Goal: Transaction & Acquisition: Book appointment/travel/reservation

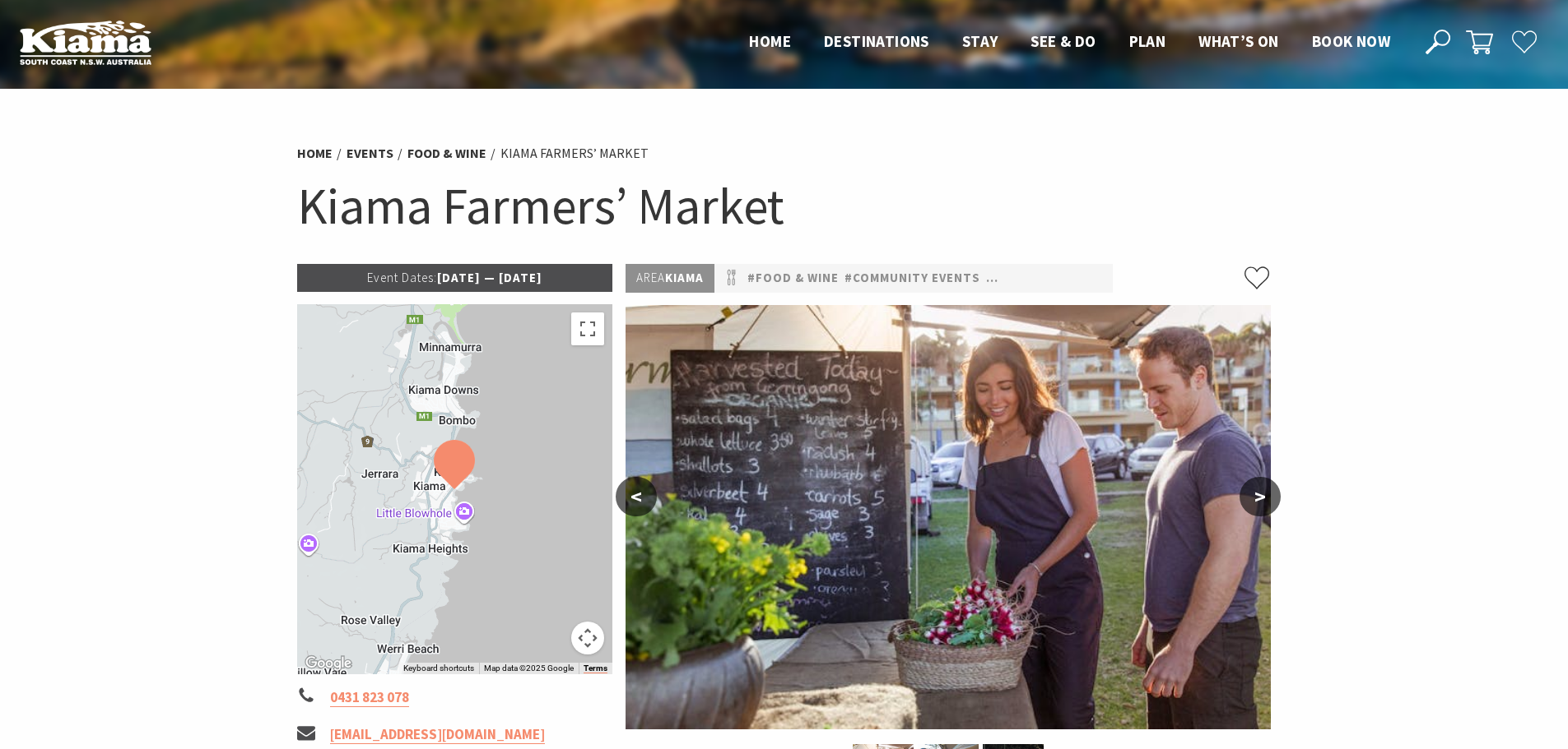
click at [432, 278] on p "Event Dates: 14 May 2025 — 01 Jul 2026" at bounding box center [456, 278] width 316 height 28
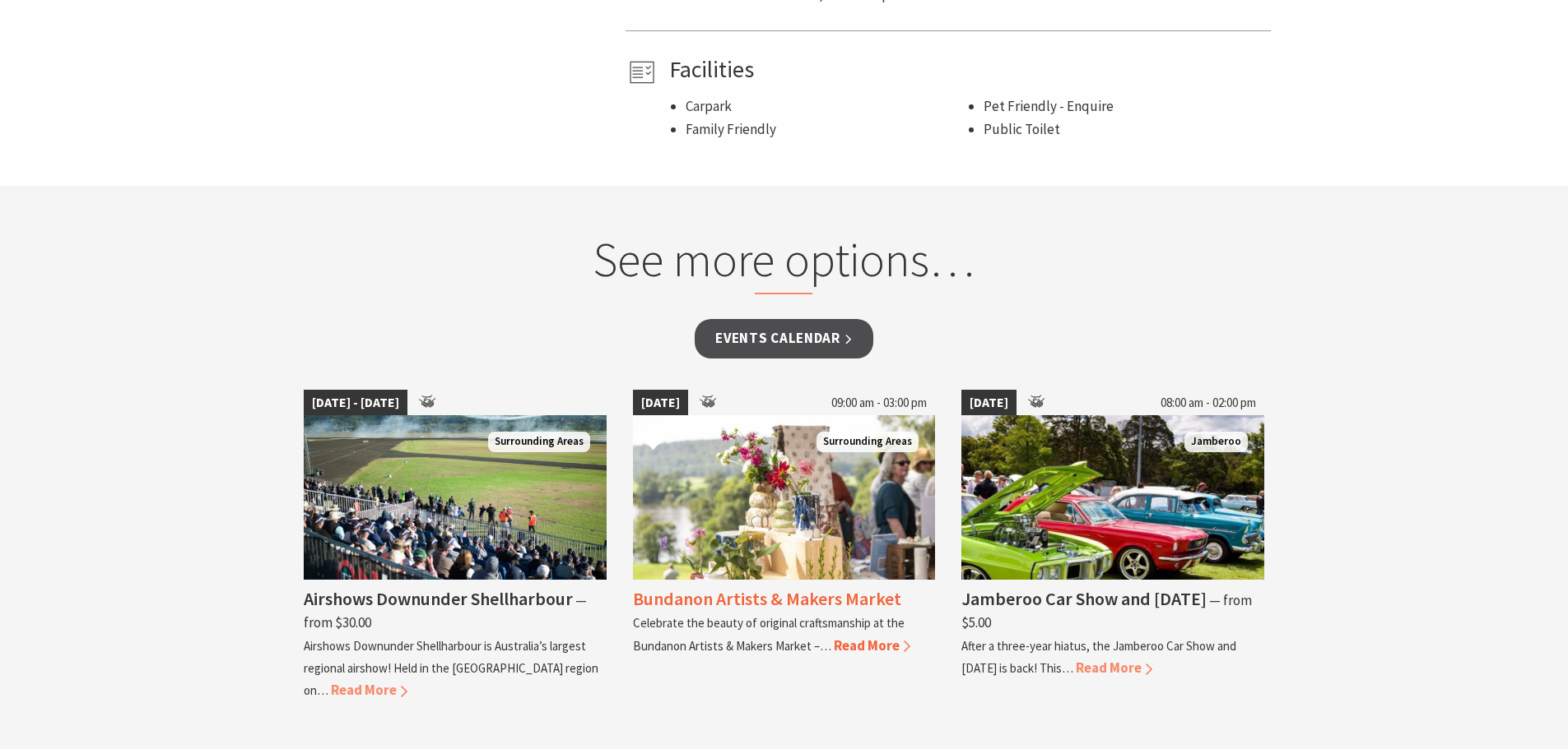
scroll to position [1151, 0]
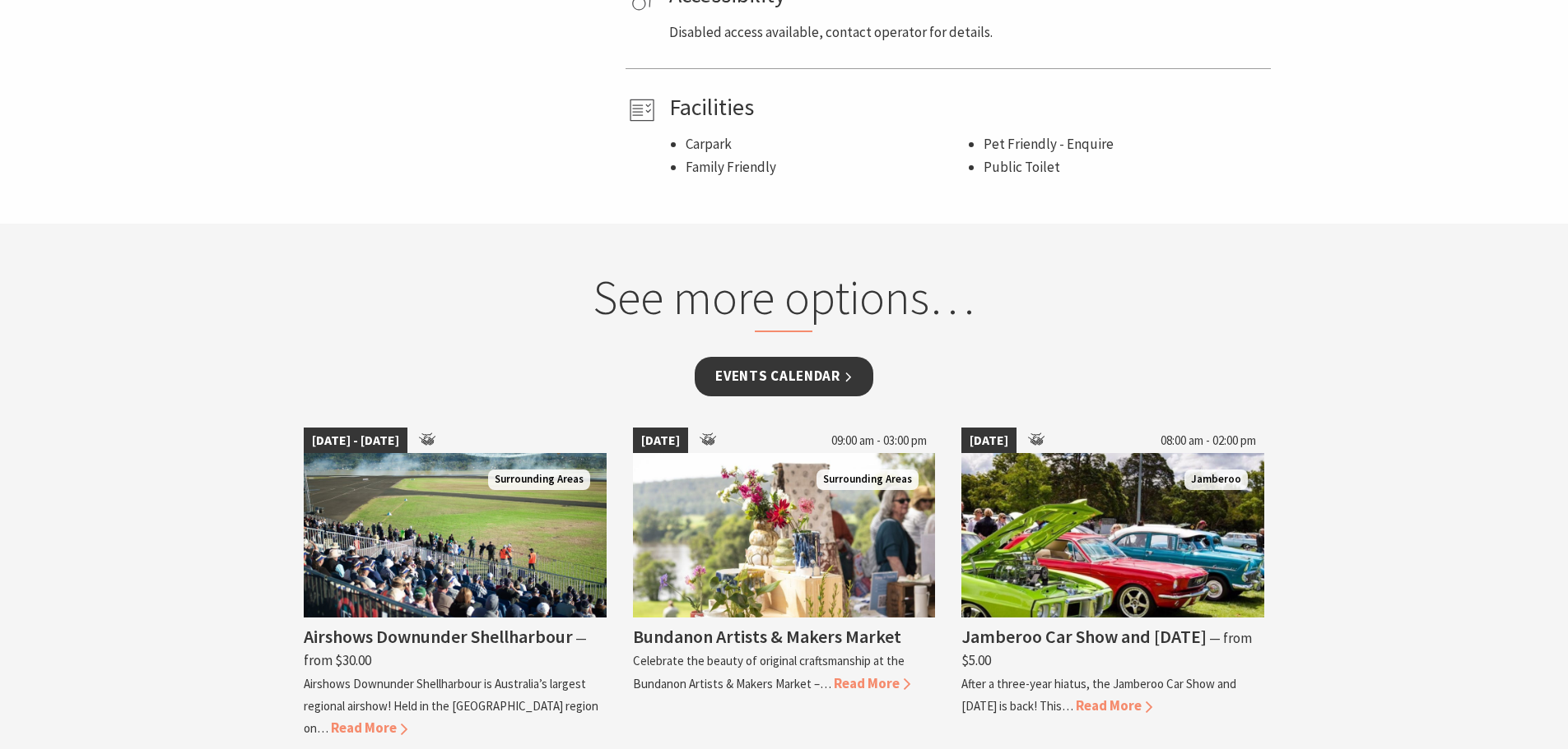
click at [778, 374] on link "Events Calendar" at bounding box center [784, 376] width 178 height 39
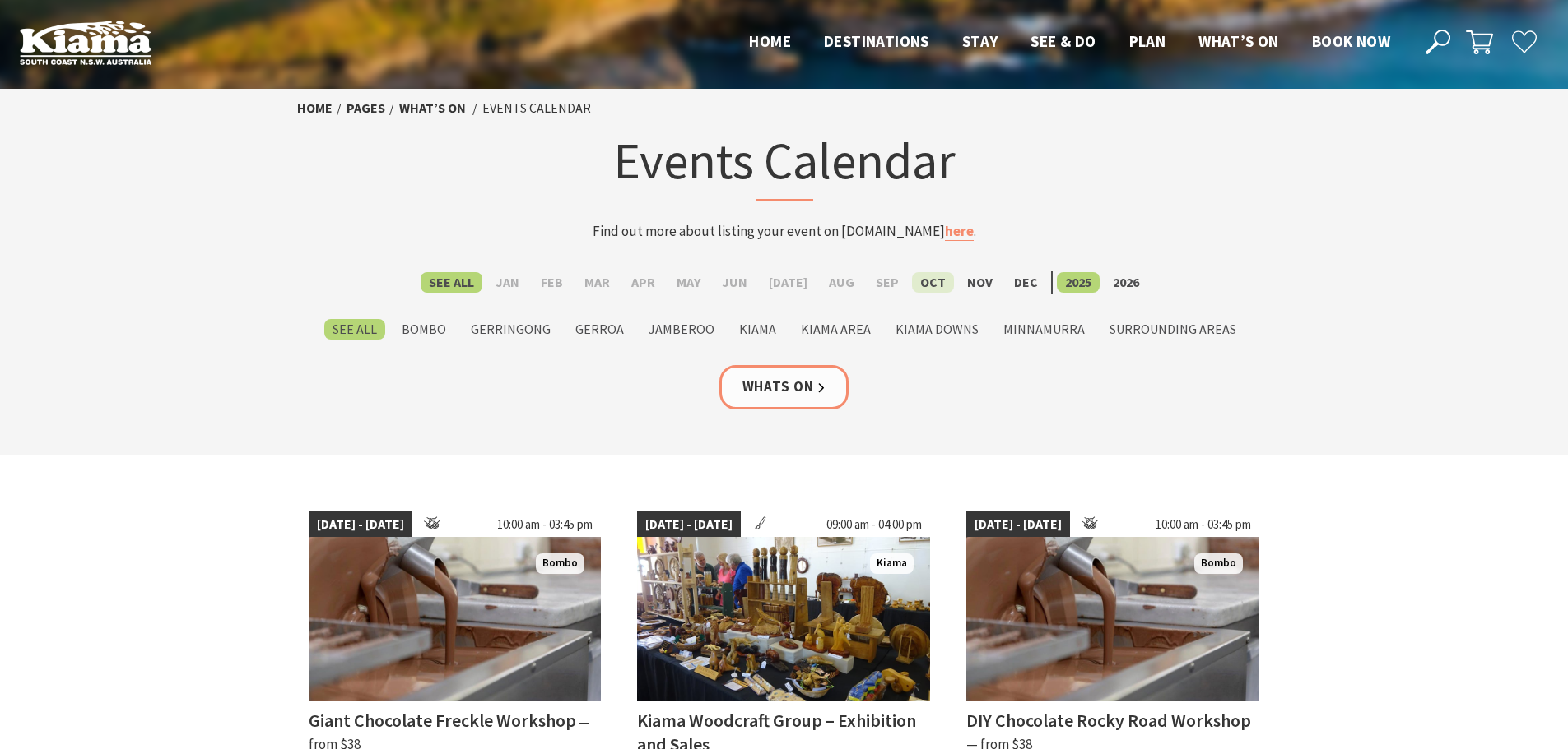
click at [930, 283] on label "Oct" at bounding box center [932, 282] width 42 height 21
click at [0, 0] on input "Oct" at bounding box center [0, 0] width 0 height 0
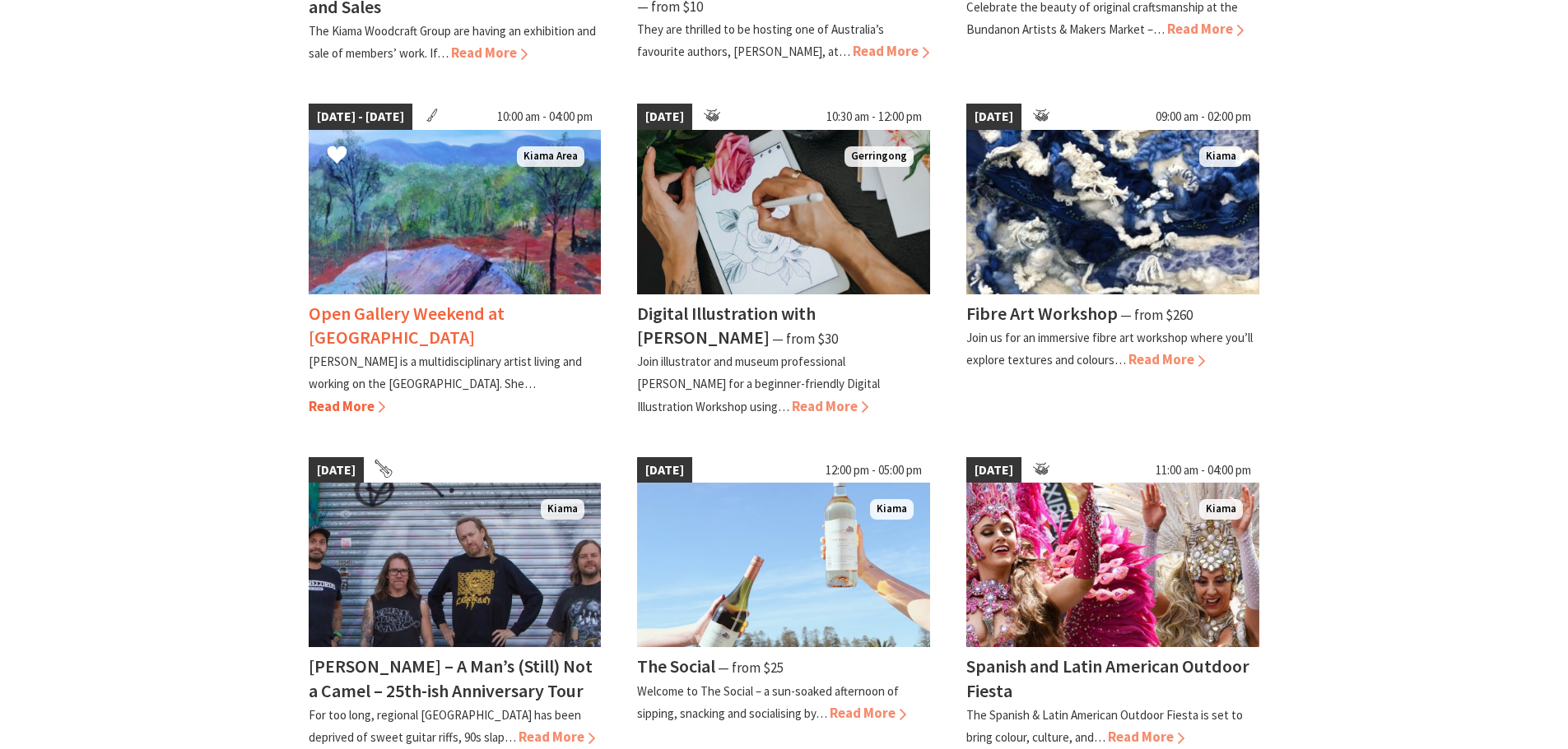
scroll to position [1151, 0]
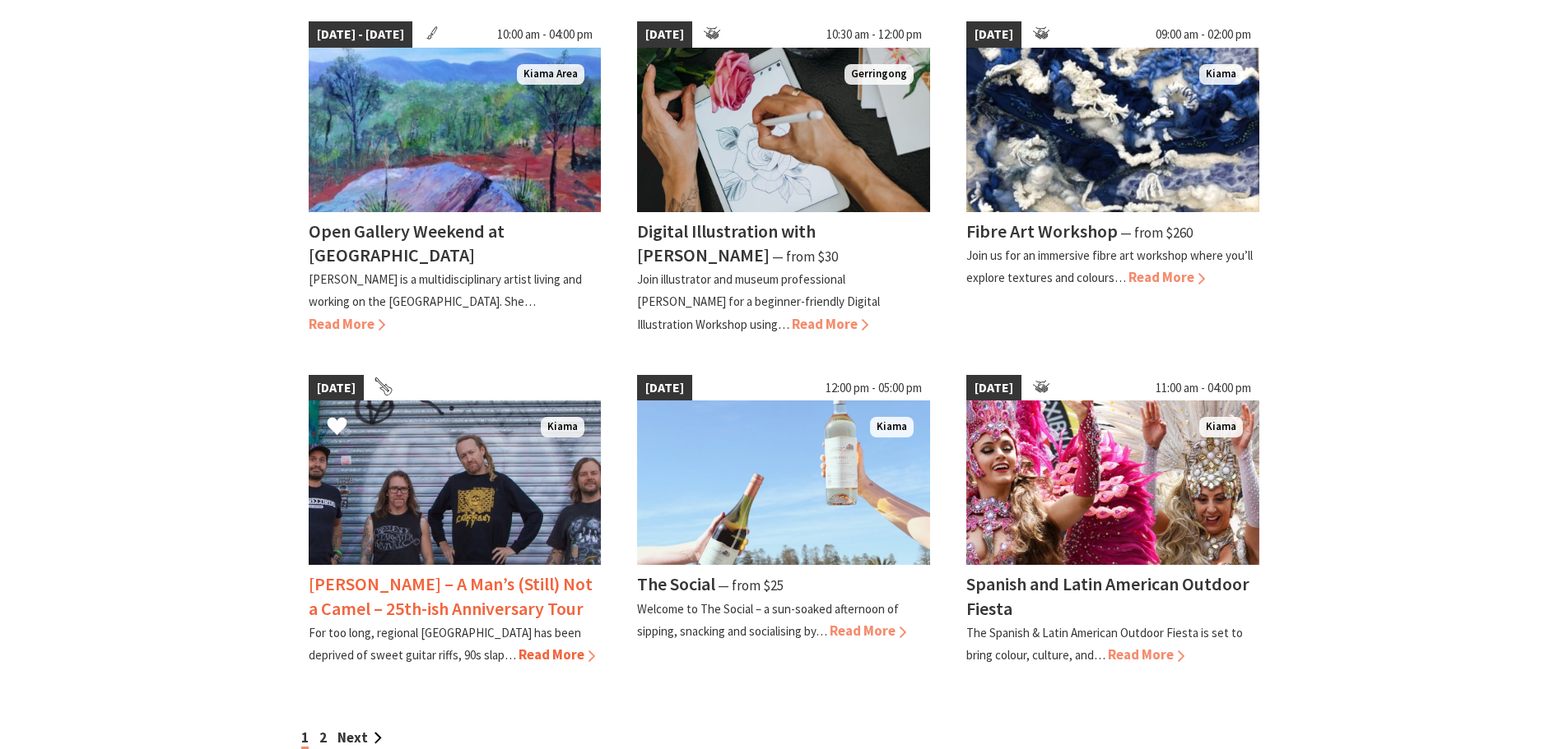
click at [518, 655] on span "Read More" at bounding box center [556, 654] width 77 height 18
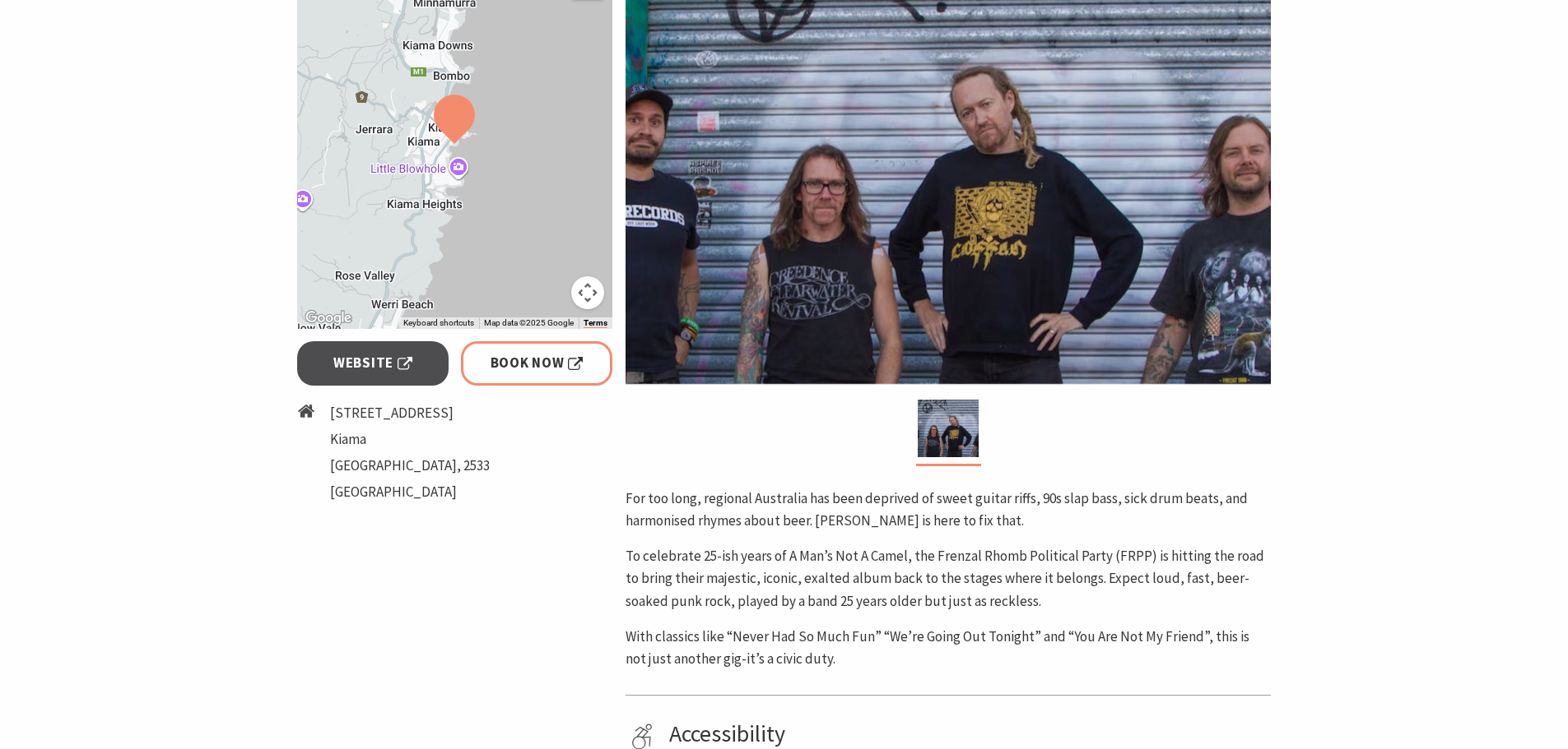
scroll to position [329, 0]
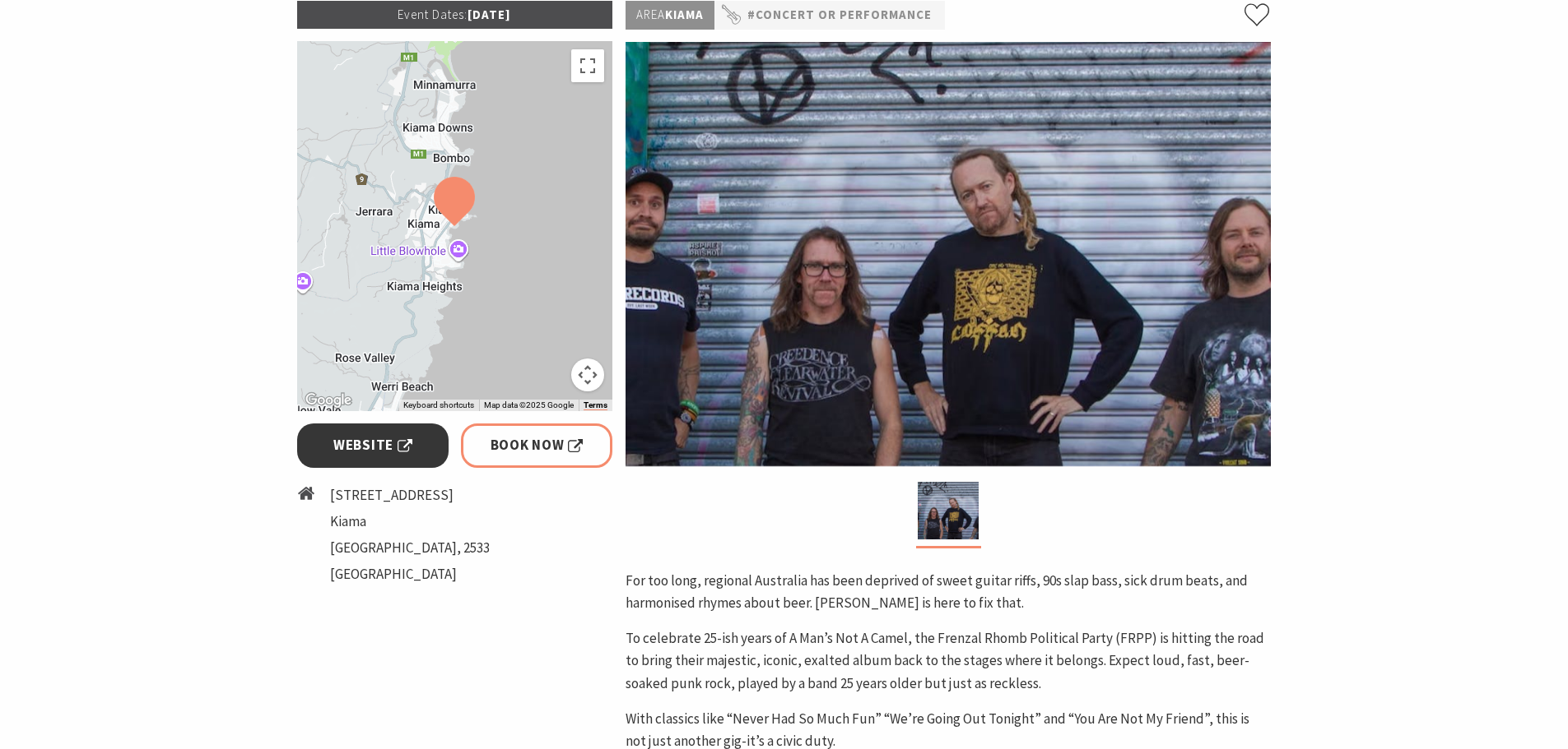
click at [365, 452] on span "Website" at bounding box center [372, 445] width 79 height 22
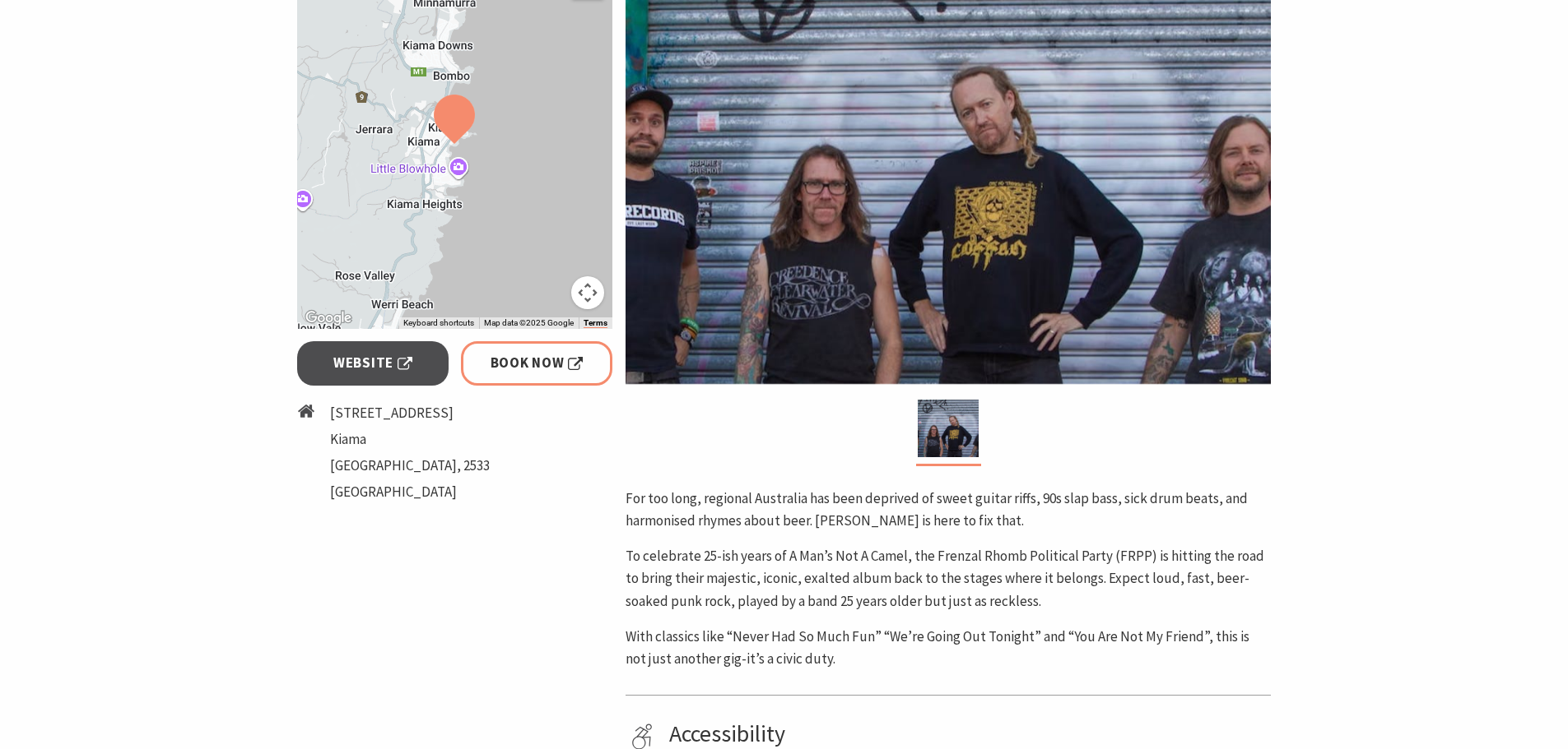
scroll to position [82, 0]
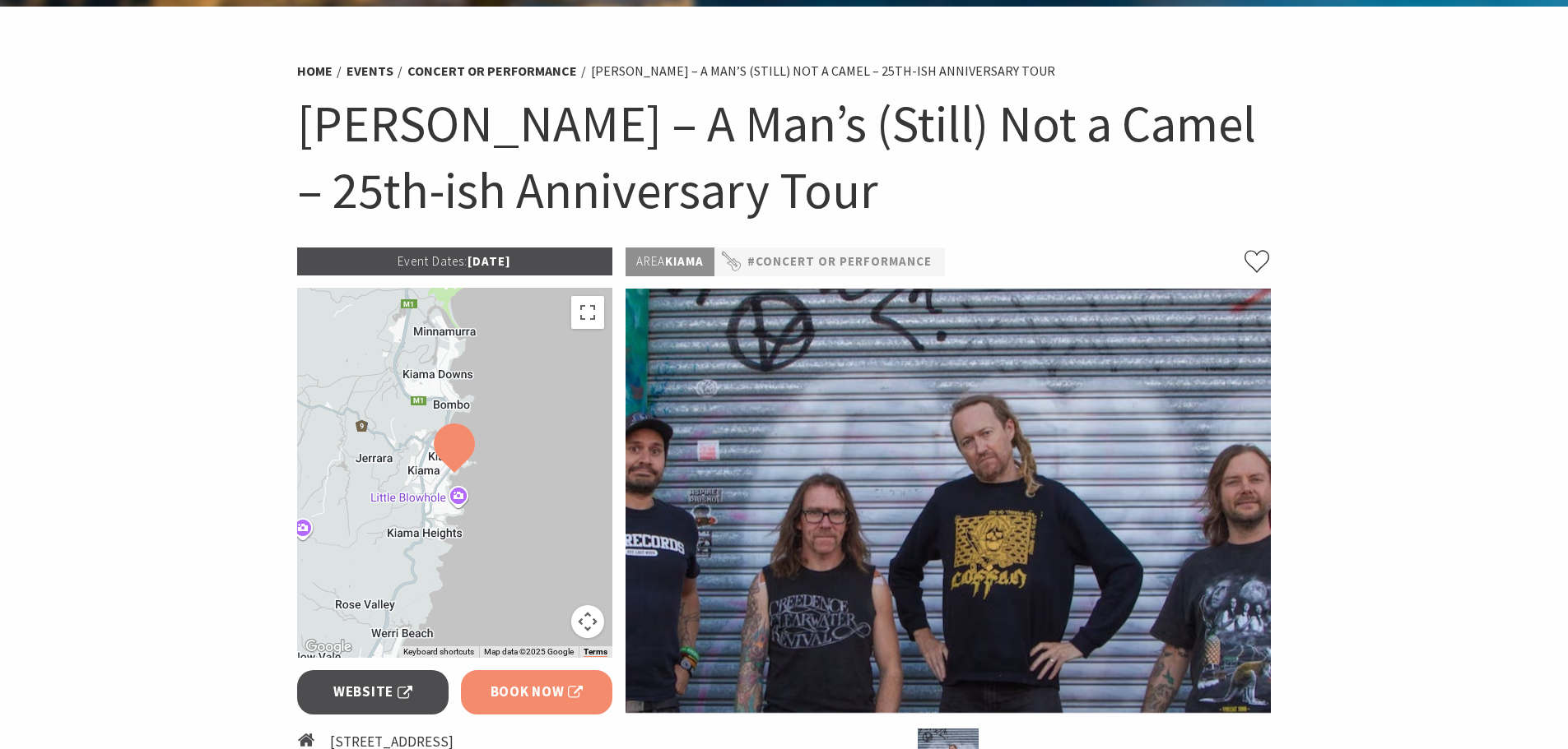
click at [533, 703] on span "Book Now" at bounding box center [537, 691] width 93 height 22
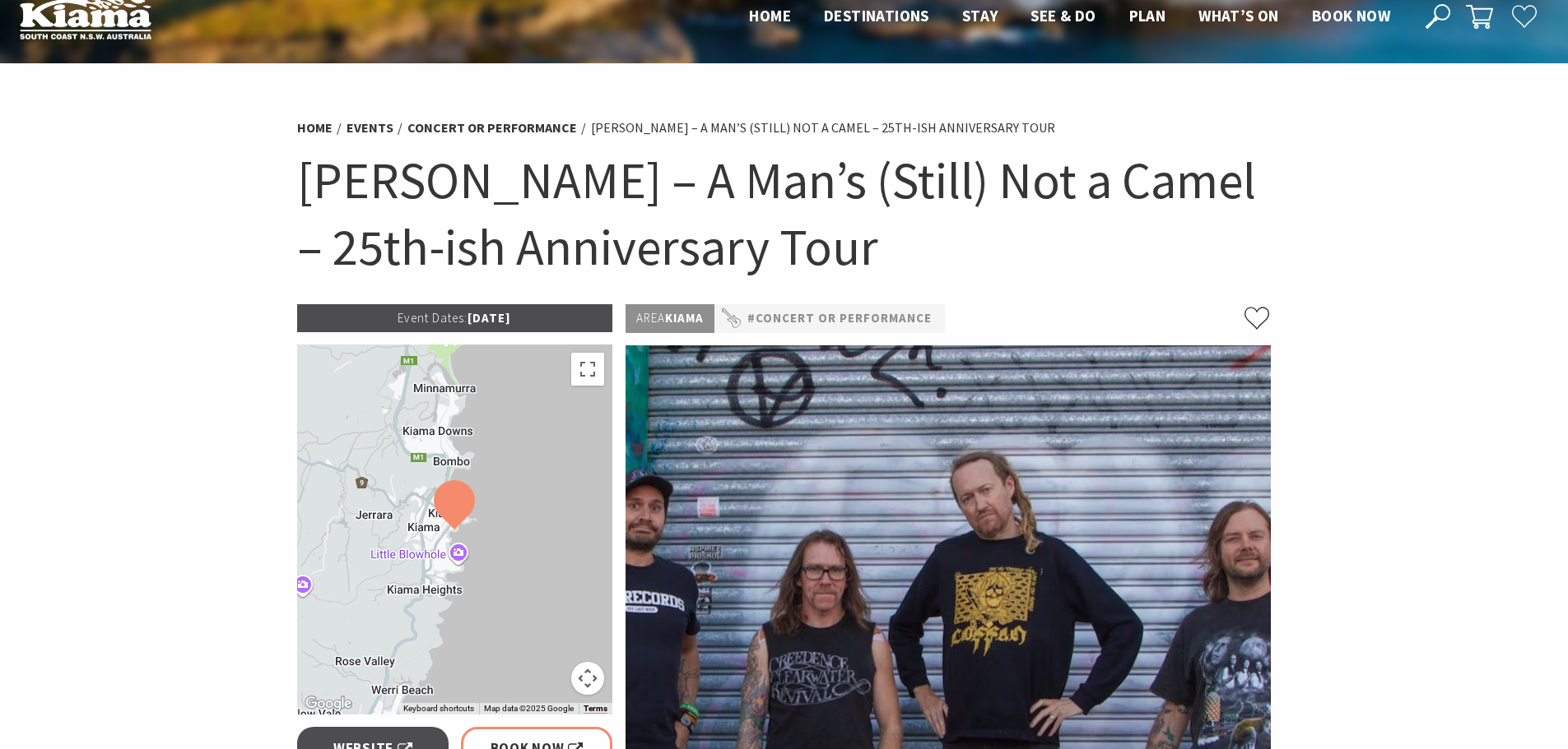
scroll to position [0, 0]
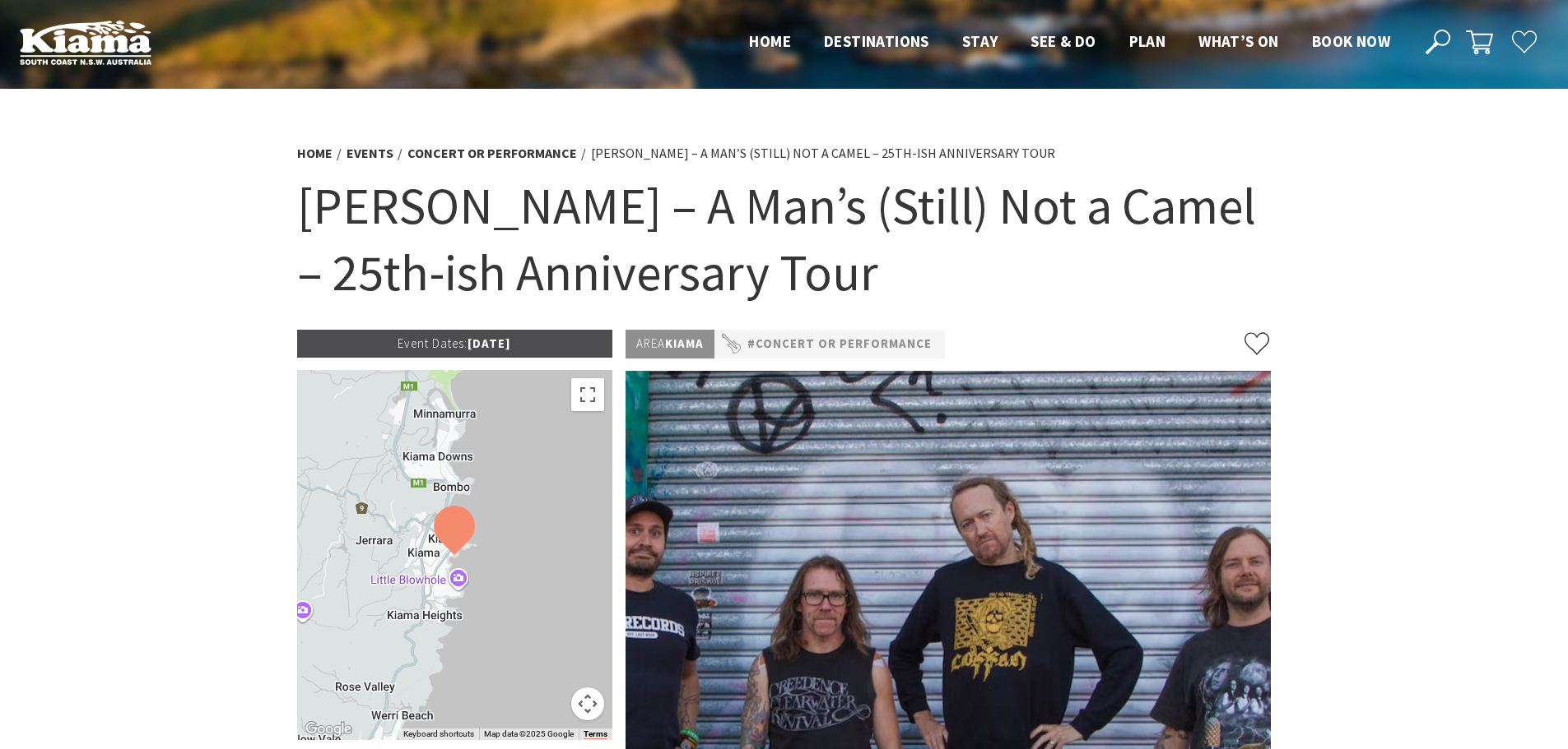
click at [417, 563] on div at bounding box center [456, 555] width 316 height 370
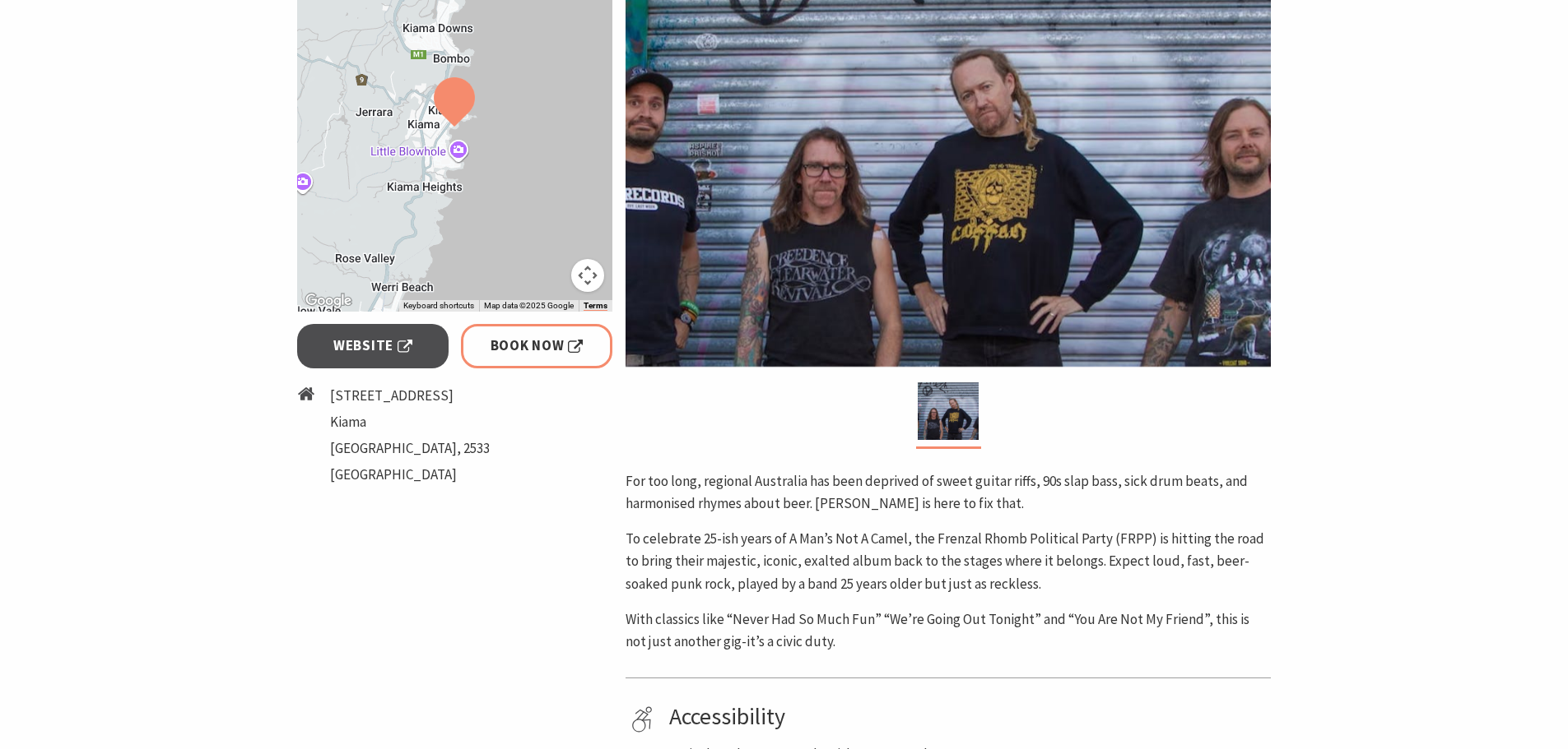
scroll to position [329, 0]
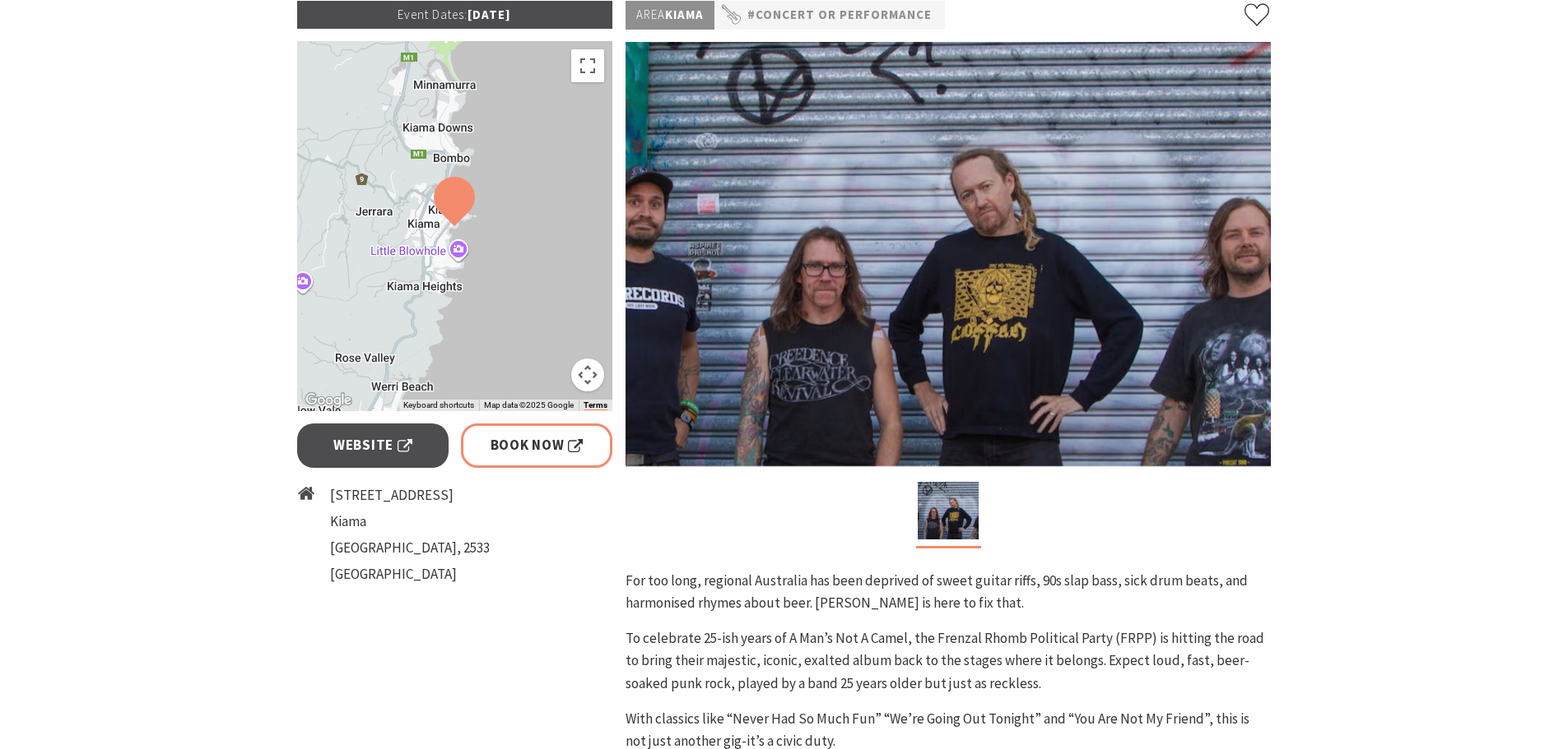
click at [593, 380] on button "Map camera controls" at bounding box center [587, 375] width 33 height 33
click at [594, 62] on button "Toggle fullscreen view" at bounding box center [587, 65] width 33 height 33
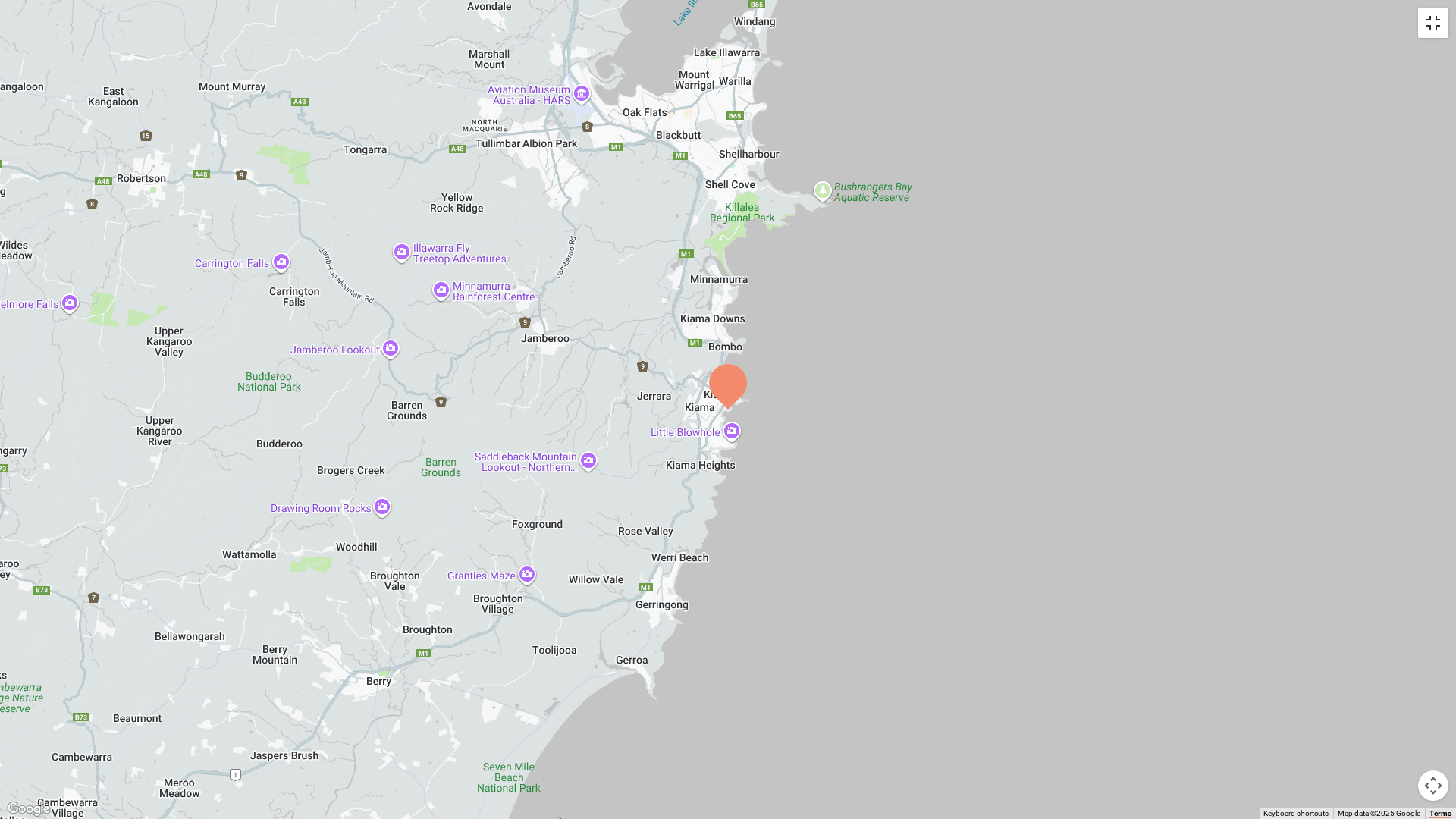
click at [1438, 24] on button "Toggle fullscreen view" at bounding box center [1432, 23] width 31 height 31
